Goal: Find specific page/section: Find specific page/section

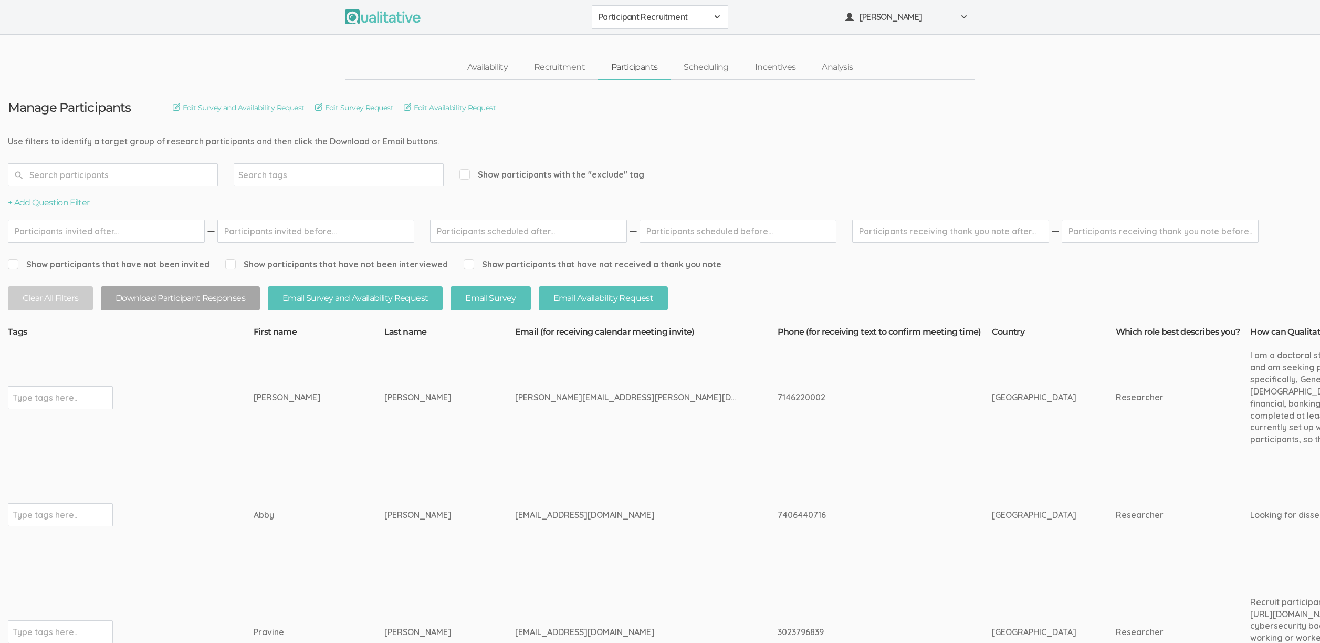
click at [259, 502] on td "Abby" at bounding box center [319, 514] width 131 height 123
